Goal: Task Accomplishment & Management: Complete application form

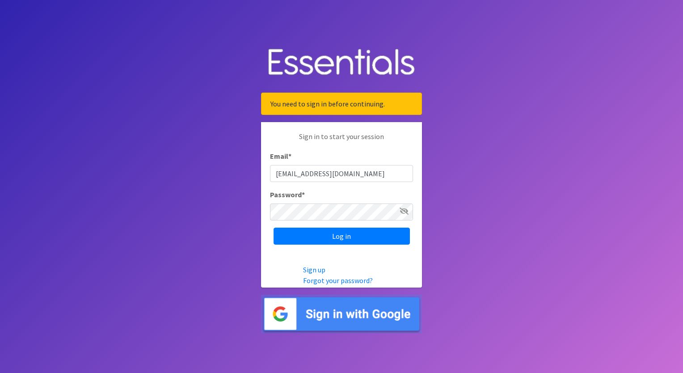
drag, startPoint x: 297, startPoint y: 174, endPoint x: 201, endPoint y: 178, distance: 96.1
click at [201, 178] on body "You need to sign in before continuing. Sign in to start your session Email * js…" at bounding box center [341, 186] width 683 height 373
type input "[EMAIL_ADDRESS][DOMAIN_NAME]"
click at [303, 233] on input "Log in" at bounding box center [341, 235] width 136 height 17
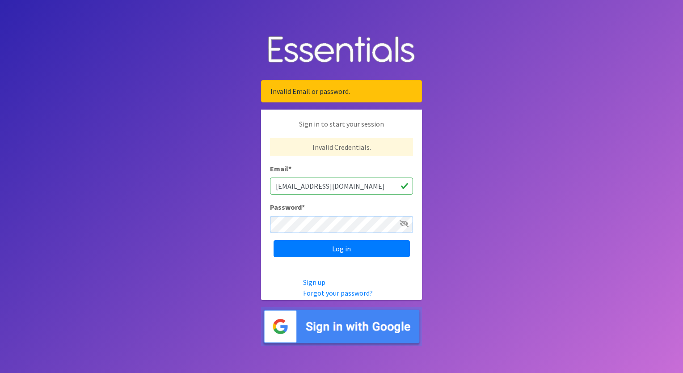
click at [273, 240] on input "Log in" at bounding box center [341, 248] width 136 height 17
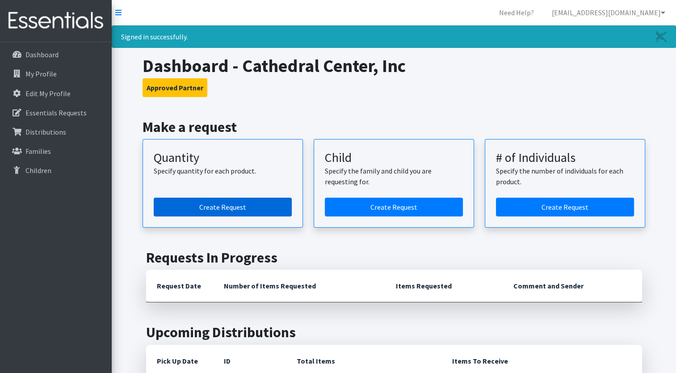
click at [214, 205] on link "Create Request" at bounding box center [223, 206] width 138 height 19
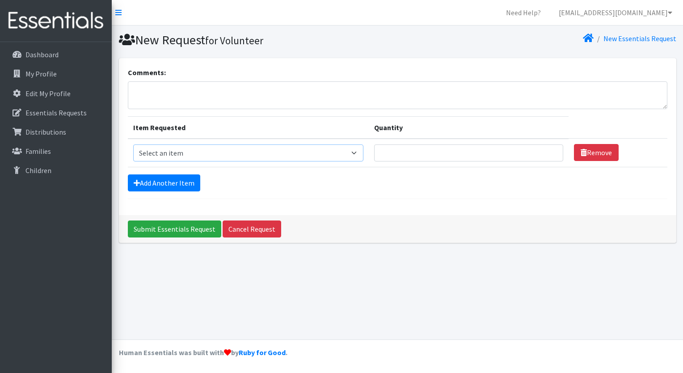
click at [247, 149] on select "Select an item Adult Briefs (Medium) Adult Briefs (XL) Adult Briefs (XS) Adult …" at bounding box center [248, 152] width 230 height 17
select select "4665"
click at [133, 144] on select "Select an item Adult Briefs (Medium) Adult Briefs (XL) Adult Briefs (XS) Adult …" at bounding box center [248, 152] width 230 height 17
click at [389, 162] on td "Quantity" at bounding box center [469, 153] width 200 height 29
click at [390, 156] on input "Quantity" at bounding box center [468, 152] width 189 height 17
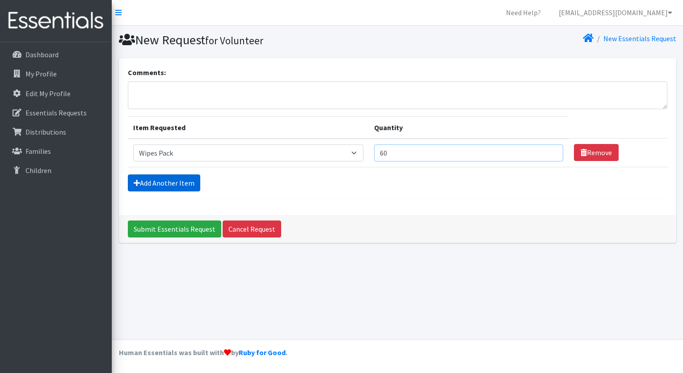
type input "60"
click at [183, 187] on link "Add Another Item" at bounding box center [164, 182] width 72 height 17
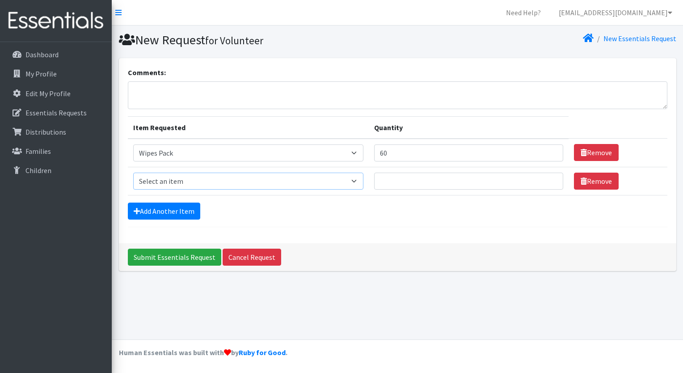
click at [174, 182] on select "Select an item Adult Briefs (Medium) Adult Briefs (XL) Adult Briefs (XS) Adult …" at bounding box center [248, 180] width 230 height 17
click at [155, 184] on select "Select an item Adult Briefs (Medium) Adult Briefs (XL) Adult Briefs (XS) Adult …" at bounding box center [248, 180] width 230 height 17
select select "4635"
click at [133, 172] on select "Select an item Adult Briefs (Medium) Adult Briefs (XL) Adult Briefs (XS) Adult …" at bounding box center [248, 180] width 230 height 17
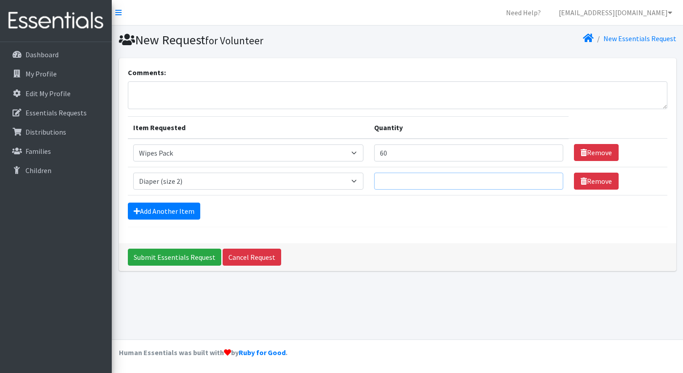
click at [389, 181] on input "Quantity" at bounding box center [468, 180] width 189 height 17
type input "5"
click at [179, 219] on form "Comments: Item Requested Quantity Item Requested Select an item Adult Briefs (M…" at bounding box center [397, 147] width 539 height 160
click at [175, 213] on link "Add Another Item" at bounding box center [164, 210] width 72 height 17
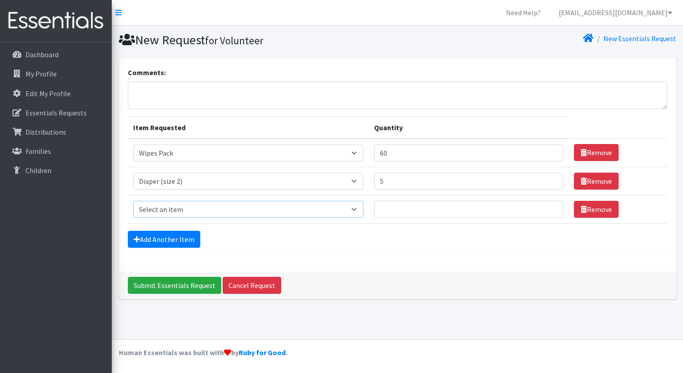
click at [166, 212] on select "Select an item Adult Briefs (Medium) Adult Briefs (XL) Adult Briefs (XS) Adult …" at bounding box center [248, 209] width 230 height 17
select select "4644"
click at [133, 201] on select "Select an item Adult Briefs (Medium) Adult Briefs (XL) Adult Briefs (XS) Adult …" at bounding box center [248, 209] width 230 height 17
click at [407, 212] on input "Quantity" at bounding box center [468, 209] width 189 height 17
type input "8"
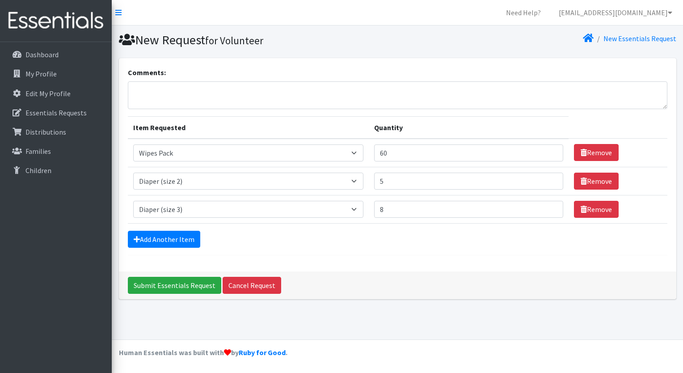
click at [172, 247] on form "Comments: Item Requested Quantity Item Requested Select an item Adult Briefs (M…" at bounding box center [397, 161] width 539 height 188
click at [165, 238] on link "Add Another Item" at bounding box center [164, 239] width 72 height 17
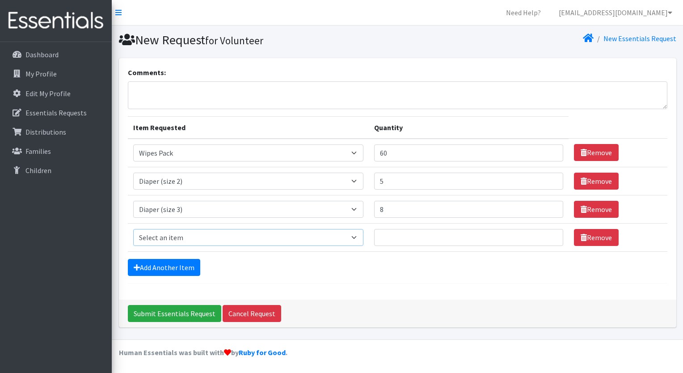
click at [157, 236] on select "Select an item Adult Briefs (Medium) Adult Briefs (XL) Adult Briefs (XS) Adult …" at bounding box center [248, 237] width 230 height 17
select select "4645"
click at [133, 229] on select "Select an item Adult Briefs (Medium) Adult Briefs (XL) Adult Briefs (XS) Adult …" at bounding box center [248, 237] width 230 height 17
click at [388, 238] on input "Quantity" at bounding box center [468, 237] width 189 height 17
type input "9"
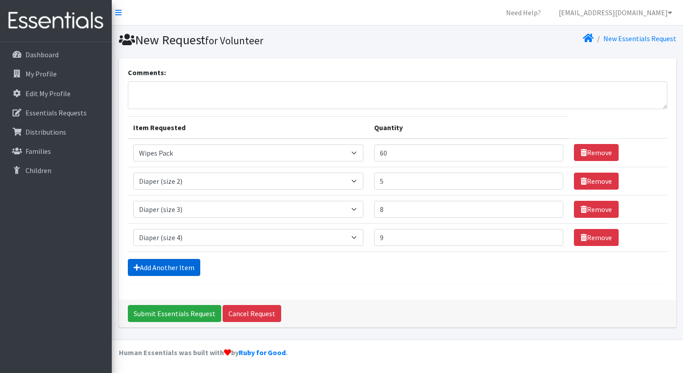
click at [160, 264] on link "Add Another Item" at bounding box center [164, 267] width 72 height 17
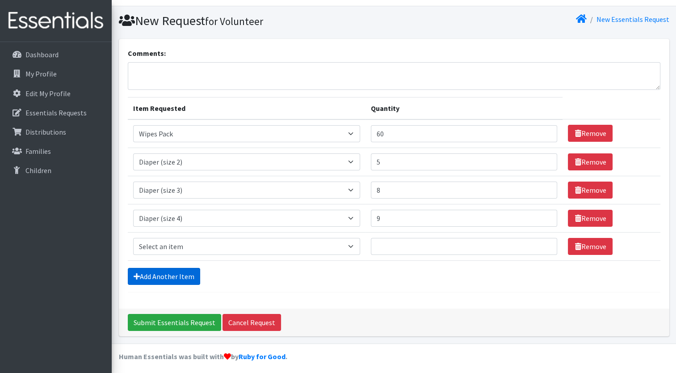
scroll to position [21, 0]
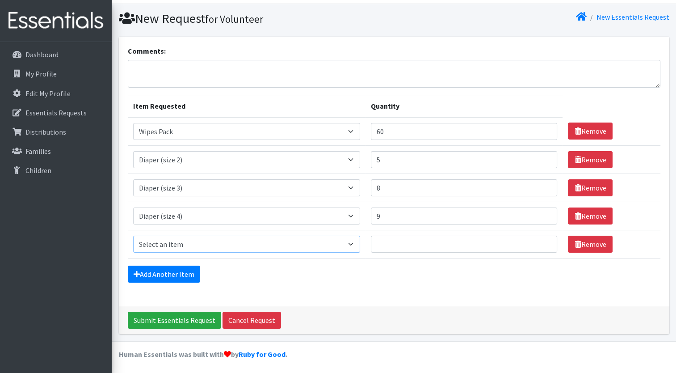
click at [193, 245] on select "Select an item Adult Briefs (Medium) Adult Briefs (XL) Adult Briefs (XS) Adult …" at bounding box center [246, 243] width 227 height 17
select select "4646"
click at [133, 235] on select "Select an item Adult Briefs (Medium) Adult Briefs (XL) Adult Briefs (XS) Adult …" at bounding box center [246, 243] width 227 height 17
click at [384, 238] on input "Quantity" at bounding box center [464, 243] width 186 height 17
type input "13"
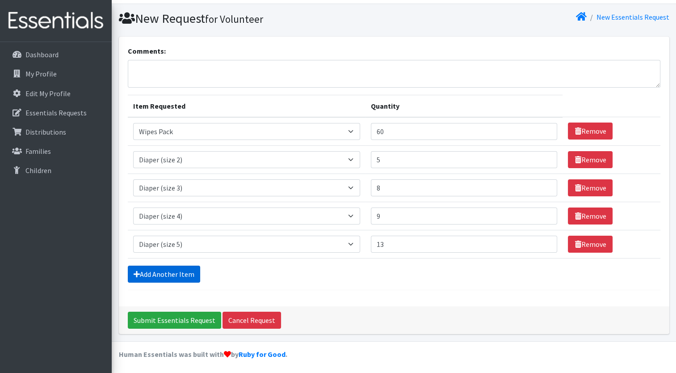
click at [178, 277] on link "Add Another Item" at bounding box center [164, 273] width 72 height 17
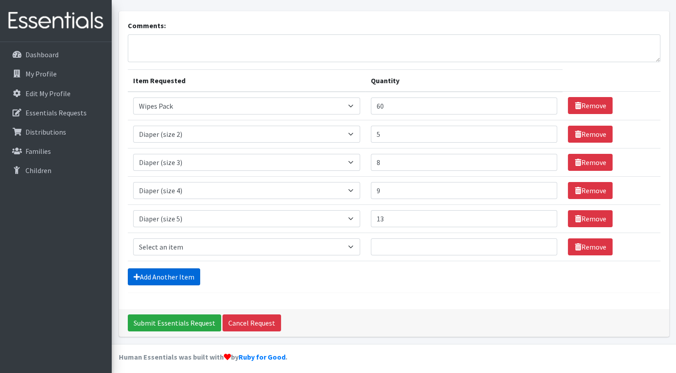
scroll to position [50, 0]
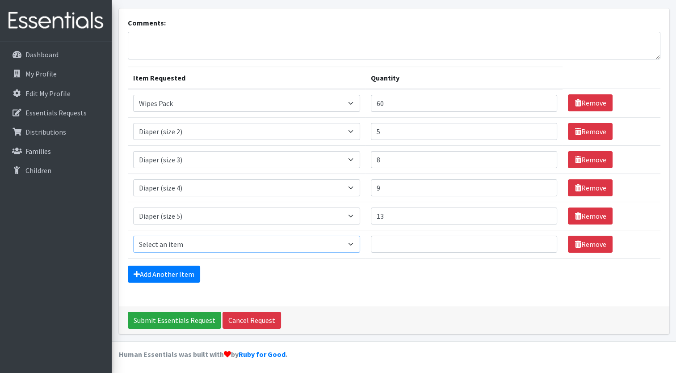
click at [151, 235] on select "Select an item Adult Briefs (Medium) Adult Briefs (XL) Adult Briefs (XS) Adult …" at bounding box center [246, 243] width 227 height 17
select select "5868"
click at [133, 235] on select "Select an item Adult Briefs (Medium) Adult Briefs (XL) Adult Briefs (XS) Adult …" at bounding box center [246, 243] width 227 height 17
click at [389, 242] on input "Quantity" at bounding box center [464, 243] width 186 height 17
type input "5"
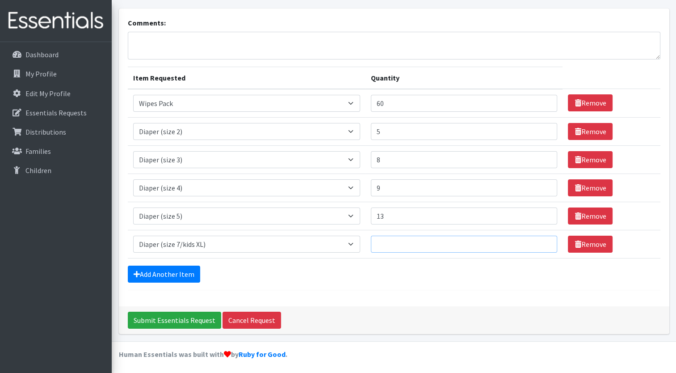
type input "9"
type input "5"
click at [339, 273] on div "Add Another Item" at bounding box center [394, 273] width 533 height 17
click at [159, 271] on link "Add Another Item" at bounding box center [164, 273] width 72 height 17
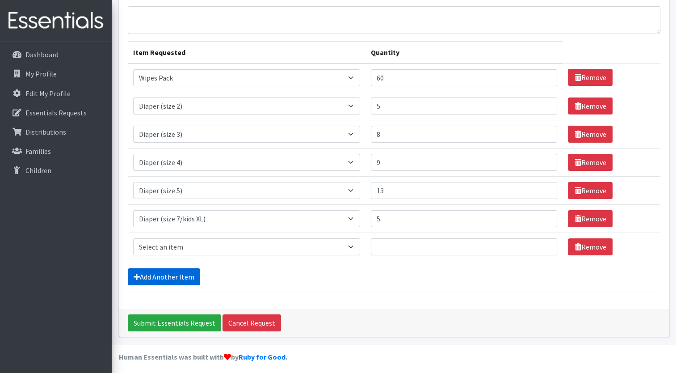
scroll to position [77, 0]
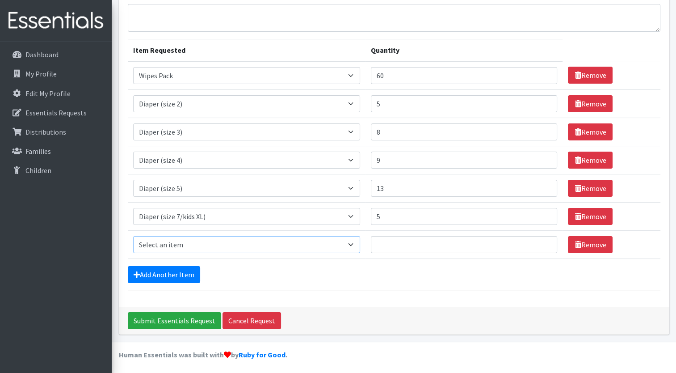
click at [189, 236] on select "Select an item Adult Briefs (Medium) Adult Briefs (XL) Adult Briefs (XS) Adult …" at bounding box center [246, 244] width 227 height 17
select select "5865"
click at [133, 236] on select "Select an item Adult Briefs (Medium) Adult Briefs (XL) Adult Briefs (XS) Adult …" at bounding box center [246, 244] width 227 height 17
click at [384, 243] on input "Quantity" at bounding box center [464, 244] width 186 height 17
type input "4"
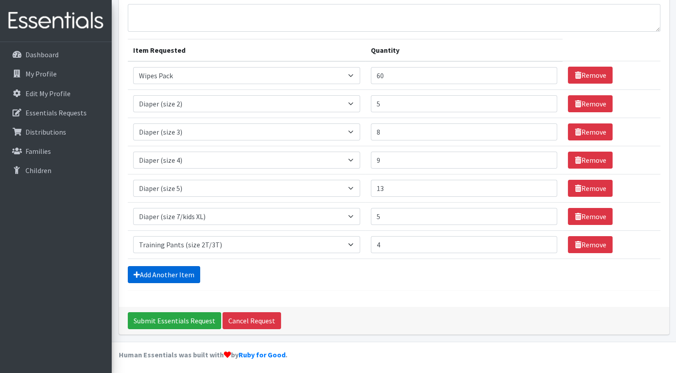
click at [171, 276] on link "Add Another Item" at bounding box center [164, 274] width 72 height 17
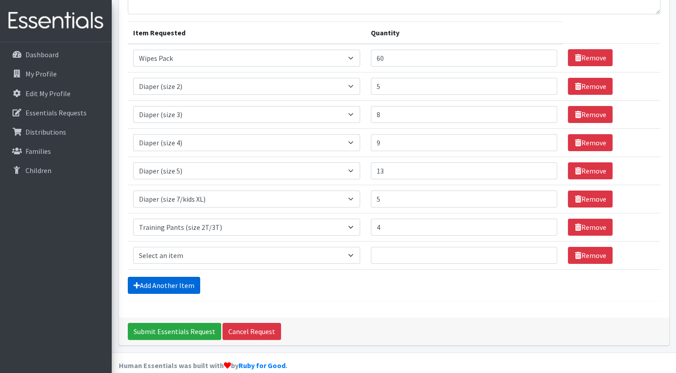
scroll to position [105, 0]
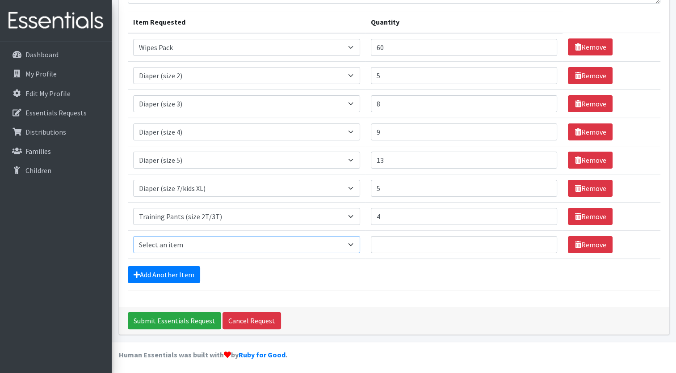
click at [173, 245] on select "Select an item Adult Briefs (Medium) Adult Briefs (XL) Adult Briefs (XS) Adult …" at bounding box center [246, 244] width 227 height 17
select select "5866"
click at [133, 236] on select "Select an item Adult Briefs (Medium) Adult Briefs (XL) Adult Briefs (XS) Adult …" at bounding box center [246, 244] width 227 height 17
click at [427, 237] on input "Quantity" at bounding box center [464, 244] width 186 height 17
type input "2"
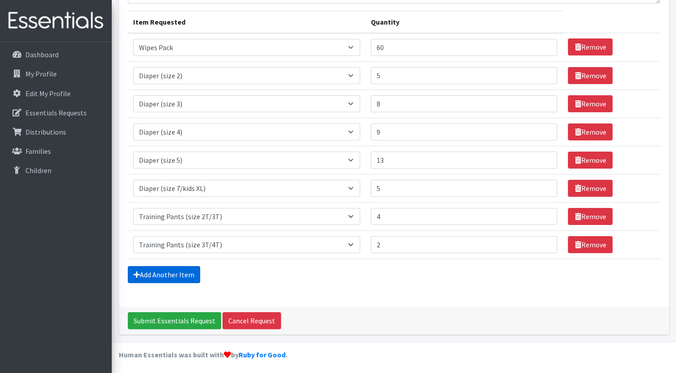
click at [172, 276] on link "Add Another Item" at bounding box center [164, 274] width 72 height 17
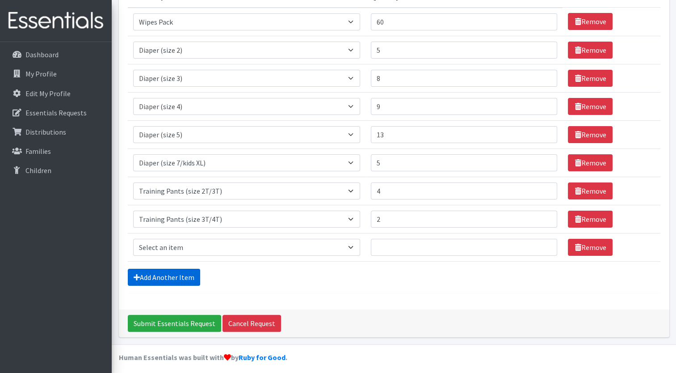
scroll to position [134, 0]
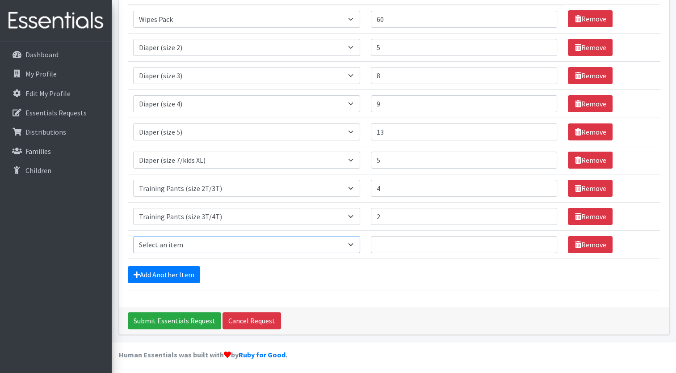
click at [247, 240] on select "Select an item Adult Briefs (Medium) Adult Briefs (XL) Adult Briefs (XS) Adult …" at bounding box center [246, 244] width 227 height 17
select select "5867"
click at [133, 236] on select "Select an item Adult Briefs (Medium) Adult Briefs (XL) Adult Briefs (XS) Adult …" at bounding box center [246, 244] width 227 height 17
click at [400, 248] on input "Quantity" at bounding box center [464, 244] width 186 height 17
type input "7"
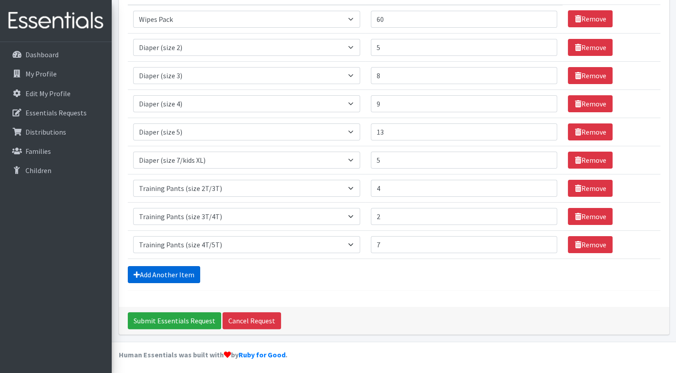
click at [150, 269] on link "Add Another Item" at bounding box center [164, 274] width 72 height 17
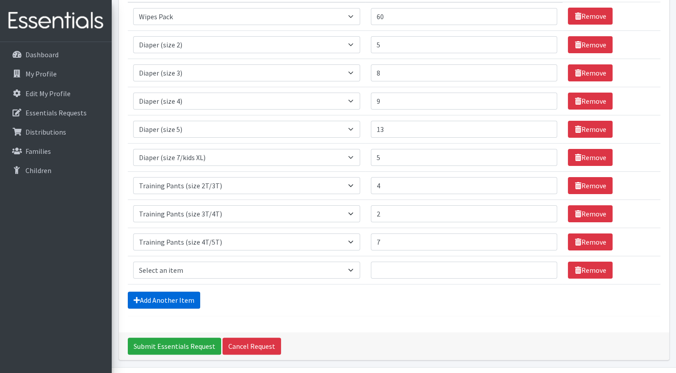
scroll to position [162, 0]
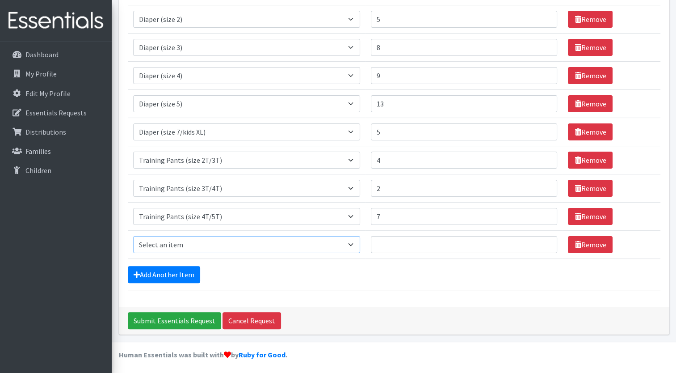
click at [205, 240] on select "Select an item Adult Briefs (Medium) Adult Briefs (XL) Adult Briefs (XS) Adult …" at bounding box center [246, 244] width 227 height 17
click at [256, 271] on div "Add Another Item" at bounding box center [394, 274] width 533 height 17
click at [231, 240] on select "Select an item Adult Briefs (Medium) Adult Briefs (XL) Adult Briefs (XS) Adult …" at bounding box center [246, 244] width 227 height 17
select select "11294"
click at [133, 236] on select "Select an item Adult Briefs (Medium) Adult Briefs (XL) Adult Briefs (XS) Adult …" at bounding box center [246, 244] width 227 height 17
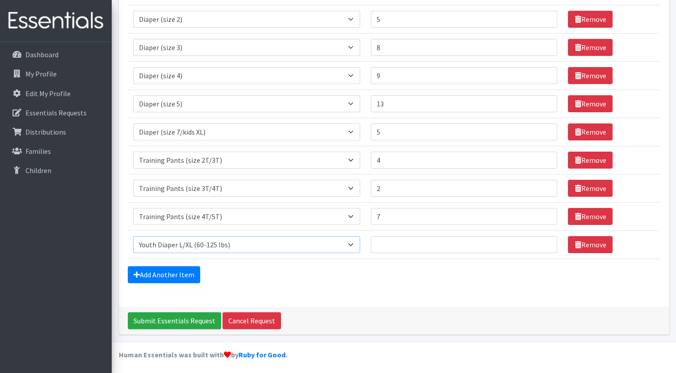
click at [278, 245] on select "Select an item Adult Briefs (Medium) Adult Briefs (XL) Adult Briefs (XS) Adult …" at bounding box center [246, 244] width 227 height 17
click at [295, 266] on div "Add Another Item" at bounding box center [394, 274] width 533 height 17
click at [386, 241] on input "Quantity" at bounding box center [464, 244] width 186 height 17
type input "1"
click at [162, 276] on link "Add Another Item" at bounding box center [164, 274] width 72 height 17
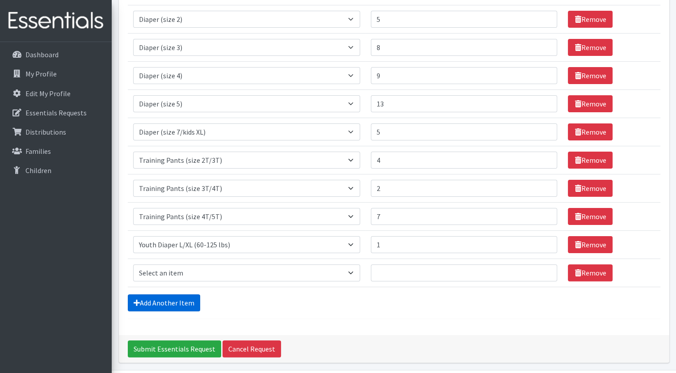
scroll to position [189, 0]
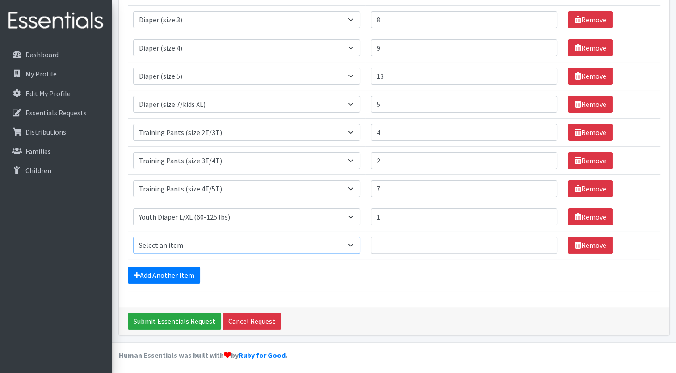
click at [188, 241] on select "Select an item Adult Briefs (Medium) Adult Briefs (XL) Adult Briefs (XS) Adult …" at bounding box center [246, 244] width 227 height 17
select select "11414"
click at [133, 236] on select "Select an item Adult Briefs (Medium) Adult Briefs (XL) Adult Briefs (XS) Adult …" at bounding box center [246, 244] width 227 height 17
click at [386, 244] on input "Quantity" at bounding box center [464, 244] width 186 height 17
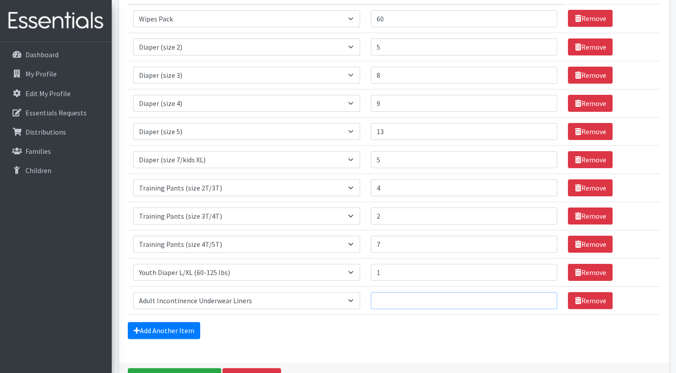
scroll to position [135, 0]
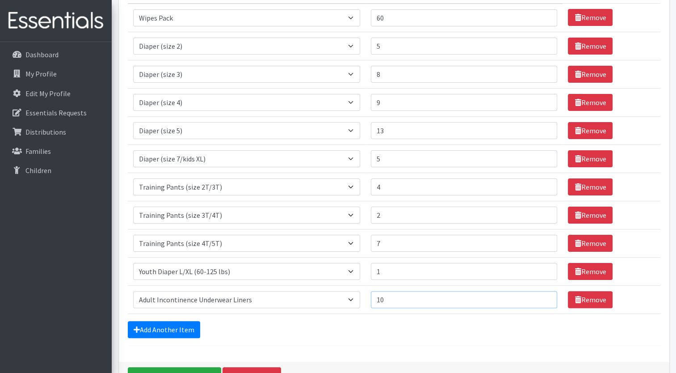
type input "1"
type input "10"
click at [168, 325] on link "Add Another Item" at bounding box center [164, 329] width 72 height 17
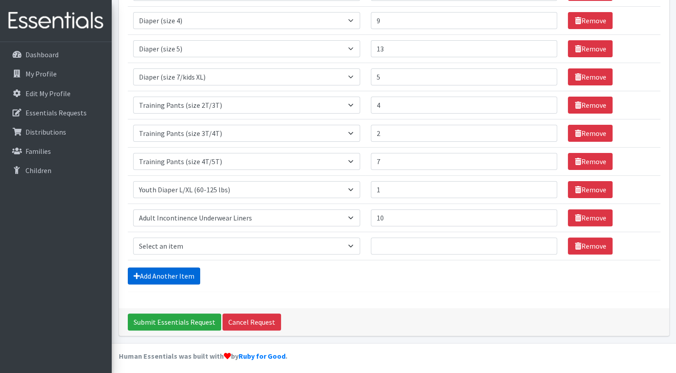
scroll to position [218, 0]
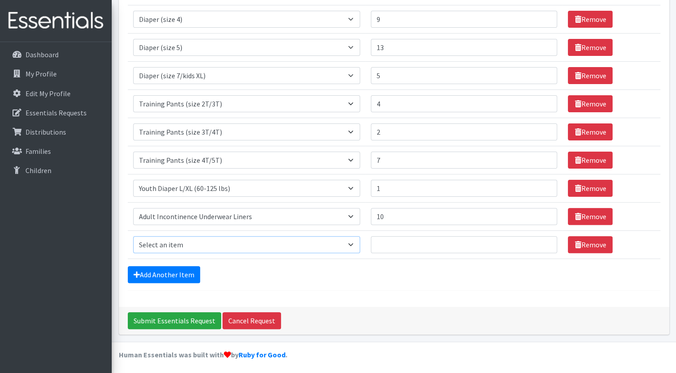
click at [171, 250] on select "Select an item Adult Briefs (Medium) Adult Briefs (XL) Adult Briefs (XS) Adult …" at bounding box center [246, 244] width 227 height 17
select select "6763"
click at [133, 236] on select "Select an item Adult Briefs (Medium) Adult Briefs (XL) Adult Briefs (XS) Adult …" at bounding box center [246, 244] width 227 height 17
click at [407, 244] on input "Quantity" at bounding box center [464, 244] width 186 height 17
type input "5"
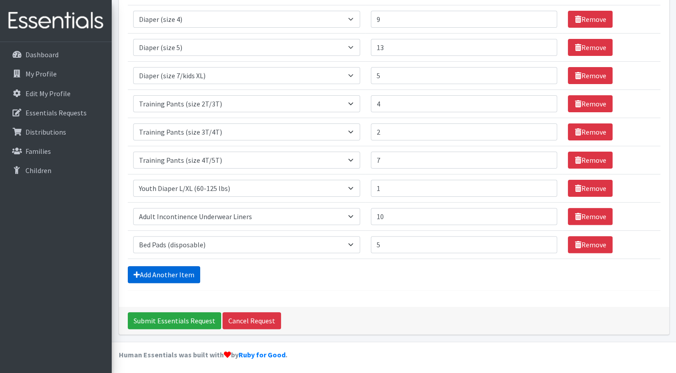
click at [184, 270] on link "Add Another Item" at bounding box center [164, 274] width 72 height 17
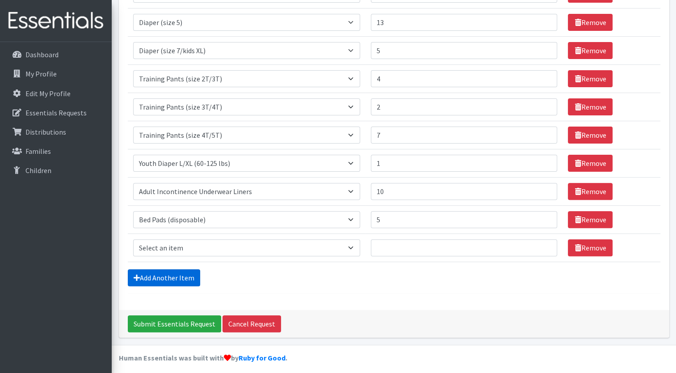
scroll to position [246, 0]
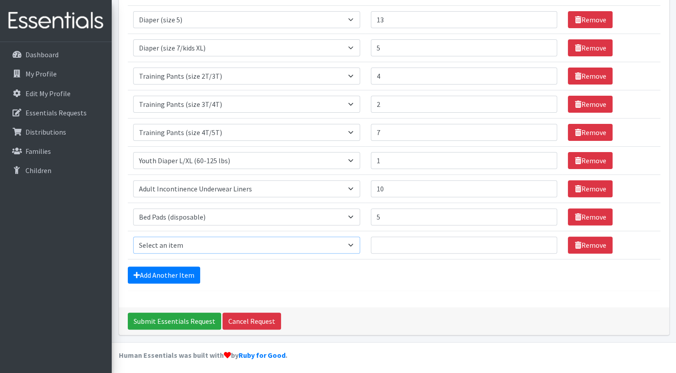
click at [202, 239] on select "Select an item Adult Briefs (Medium) Adult Briefs (XL) Adult Briefs (XS) Adult …" at bounding box center [246, 244] width 227 height 17
select select "12686"
click at [133, 236] on select "Select an item Adult Briefs (Medium) Adult Briefs (XL) Adult Briefs (XS) Adult …" at bounding box center [246, 244] width 227 height 17
click at [392, 240] on input "Quantity" at bounding box center [464, 244] width 186 height 17
type input "35"
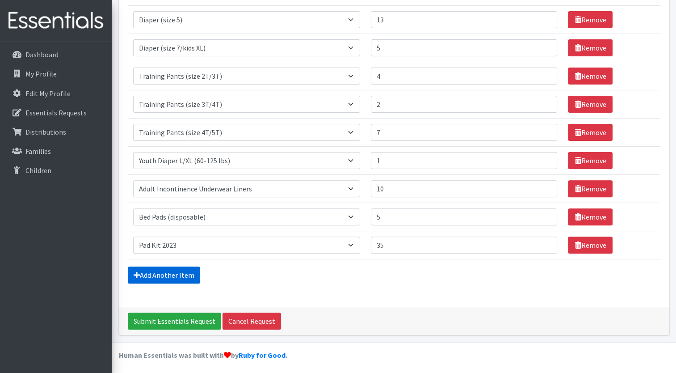
click at [159, 269] on link "Add Another Item" at bounding box center [164, 274] width 72 height 17
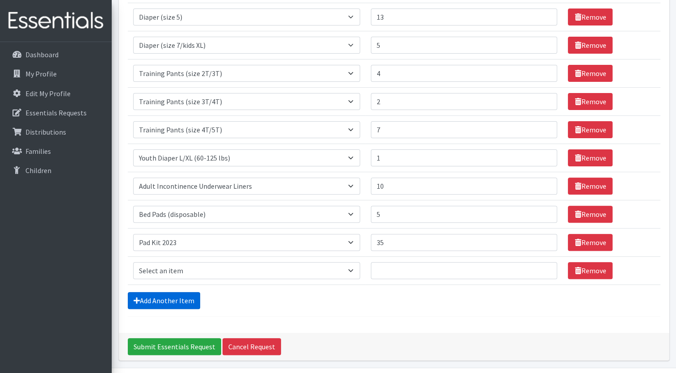
scroll to position [274, 0]
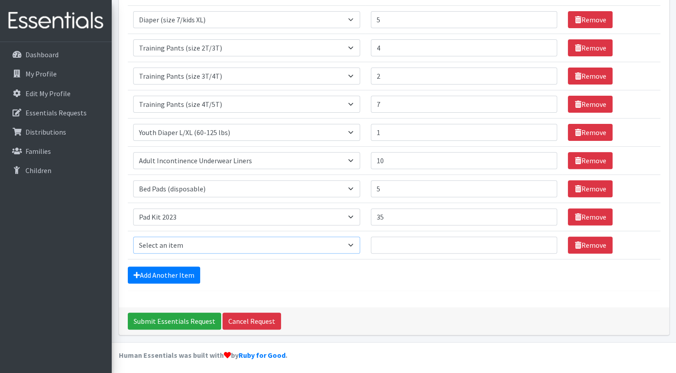
click at [154, 243] on select "Select an item Adult Briefs (Medium) Adult Briefs (XL) Adult Briefs (XS) Adult …" at bounding box center [246, 244] width 227 height 17
select select "12643"
click at [133, 236] on select "Select an item Adult Briefs (Medium) Adult Briefs (XL) Adult Briefs (XS) Adult …" at bounding box center [246, 244] width 227 height 17
click at [429, 240] on input "Quantity" at bounding box center [464, 244] width 186 height 17
type input "38"
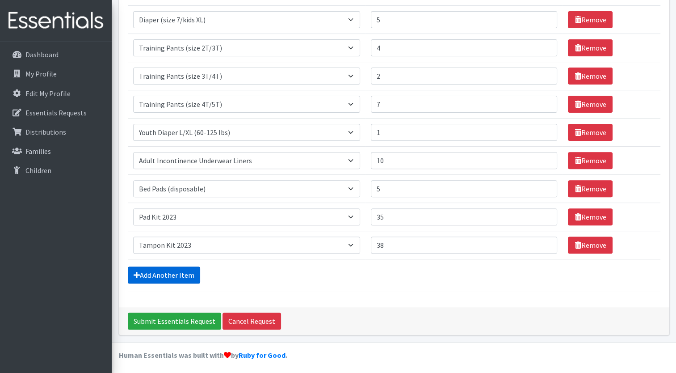
click at [155, 267] on link "Add Another Item" at bounding box center [164, 274] width 72 height 17
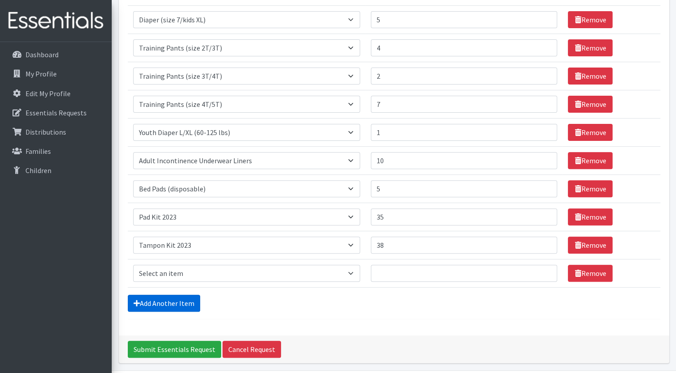
scroll to position [302, 0]
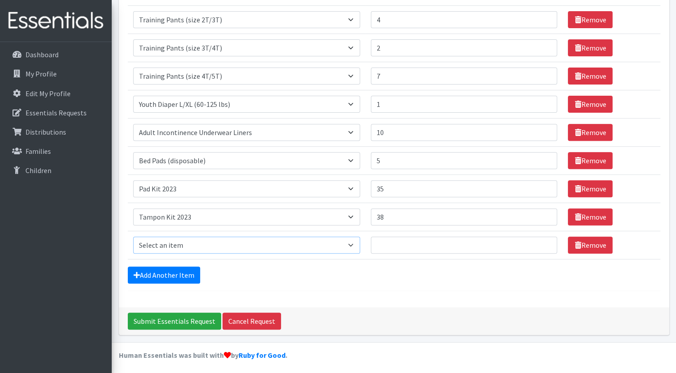
click at [238, 246] on select "Select an item Adult Briefs (Medium) Adult Briefs (XL) Adult Briefs (XS) Adult …" at bounding box center [246, 244] width 227 height 17
click at [291, 278] on div "Add Another Item" at bounding box center [394, 274] width 533 height 17
click at [259, 239] on select "Select an item Adult Briefs (Medium) Adult Briefs (XL) Adult Briefs (XS) Adult …" at bounding box center [246, 244] width 227 height 17
select select "4646"
click at [133, 236] on select "Select an item Adult Briefs (Medium) Adult Briefs (XL) Adult Briefs (XS) Adult …" at bounding box center [246, 244] width 227 height 17
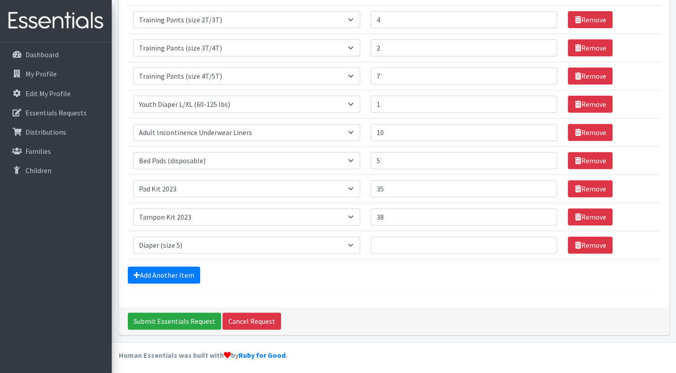
click at [280, 253] on td "Item Requested Select an item Adult Briefs (Medium) Adult Briefs (XL) Adult Bri…" at bounding box center [247, 245] width 238 height 28
click at [266, 241] on select "Select an item Adult Briefs (Medium) Adult Briefs (XL) Adult Briefs (XS) Adult …" at bounding box center [246, 244] width 227 height 17
select select
click at [133, 236] on select "Select an item Adult Briefs (Medium) Adult Briefs (XL) Adult Briefs (XS) Adult …" at bounding box center [246, 244] width 227 height 17
click at [305, 240] on select "Select an item Adult Briefs (Medium) Adult Briefs (XL) Adult Briefs (XS) Adult …" at bounding box center [246, 244] width 227 height 17
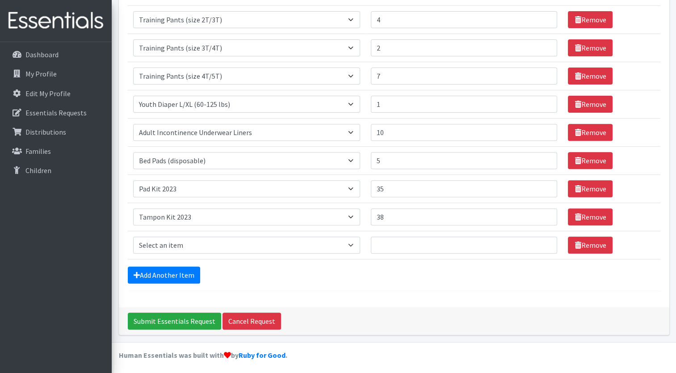
click at [325, 277] on div "Add Another Item" at bounding box center [394, 274] width 533 height 17
click at [575, 246] on icon at bounding box center [578, 244] width 6 height 7
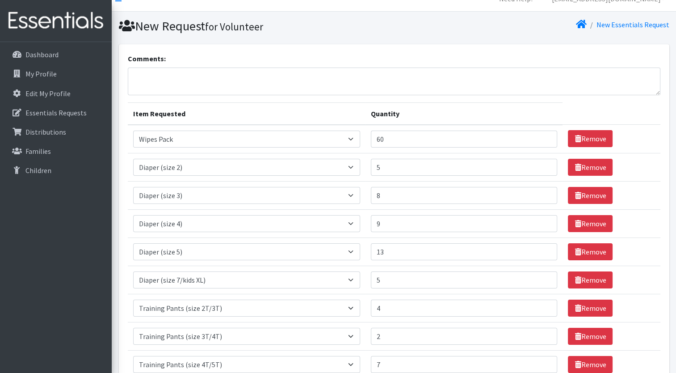
scroll to position [12, 0]
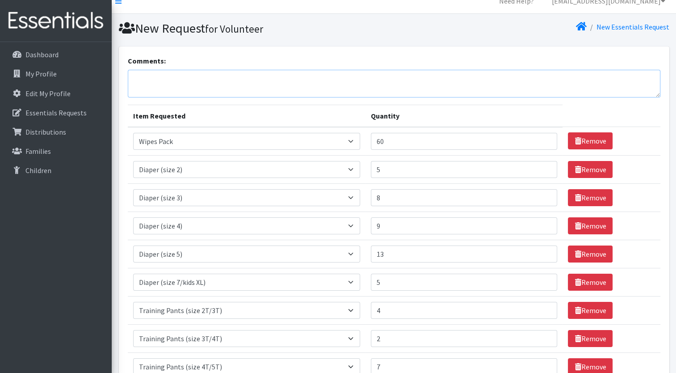
click at [150, 92] on textarea "Comments:" at bounding box center [394, 84] width 533 height 28
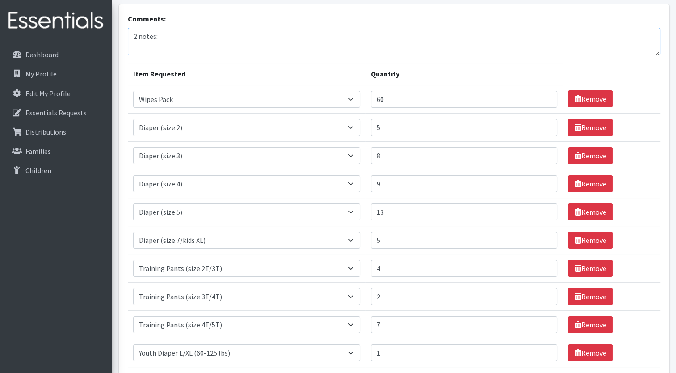
scroll to position [0, 0]
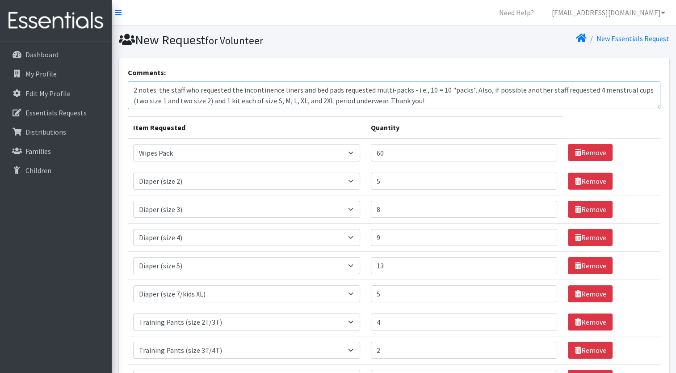
drag, startPoint x: 519, startPoint y: 91, endPoint x: 496, endPoint y: 90, distance: 22.8
click at [496, 90] on textarea "2 notes: the staff who requested the incontinence liners and bed pads requested…" at bounding box center [394, 95] width 533 height 28
click at [459, 100] on textarea "2 notes: the staff who requested the incontinence liners and bed pads requested…" at bounding box center [394, 95] width 533 height 28
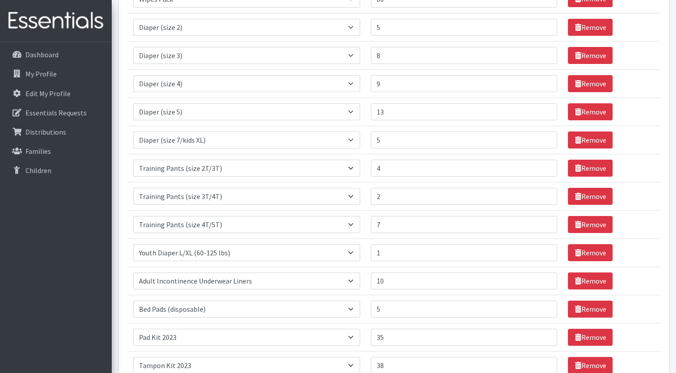
scroll to position [302, 0]
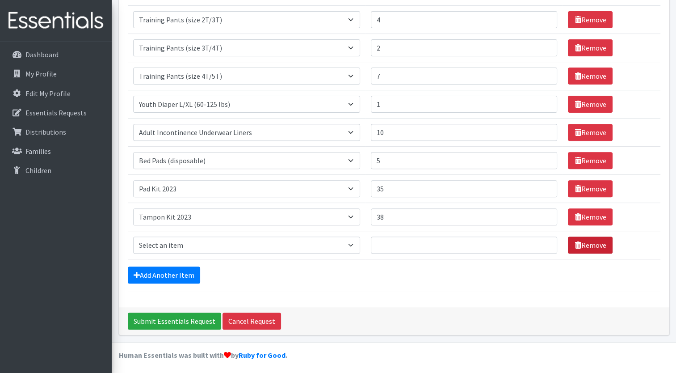
type textarea "2 notes: the staff who requested the incontinence liners and bed pads requested…"
click at [575, 243] on icon at bounding box center [578, 244] width 6 height 7
click at [164, 319] on input "Submit Essentials Request" at bounding box center [174, 320] width 93 height 17
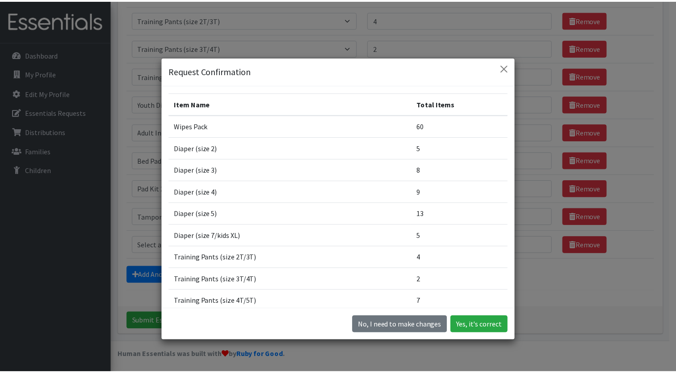
scroll to position [156, 0]
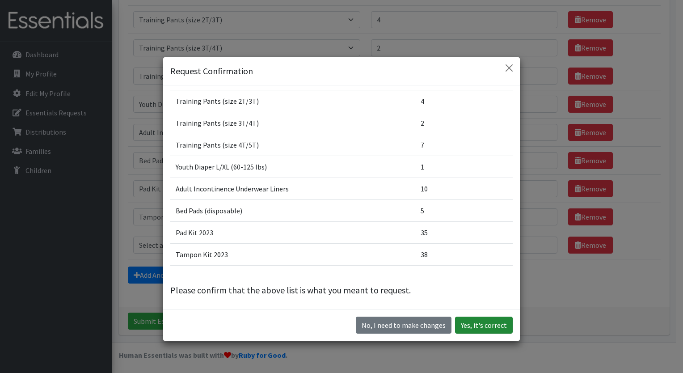
click at [468, 326] on button "Yes, it's correct" at bounding box center [484, 324] width 58 height 17
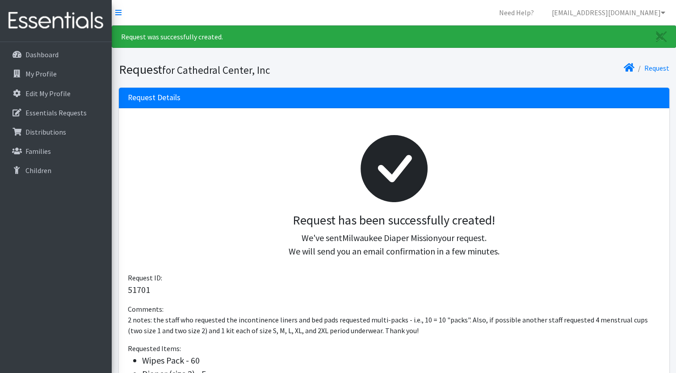
click at [357, 361] on li "Wipes Pack - 60" at bounding box center [401, 359] width 518 height 13
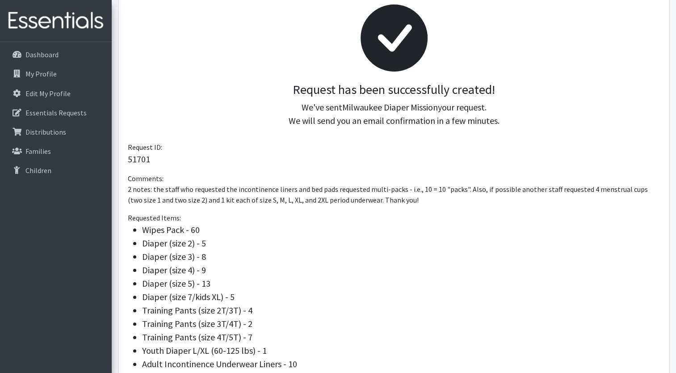
scroll to position [127, 0]
